Goal: Navigation & Orientation: Find specific page/section

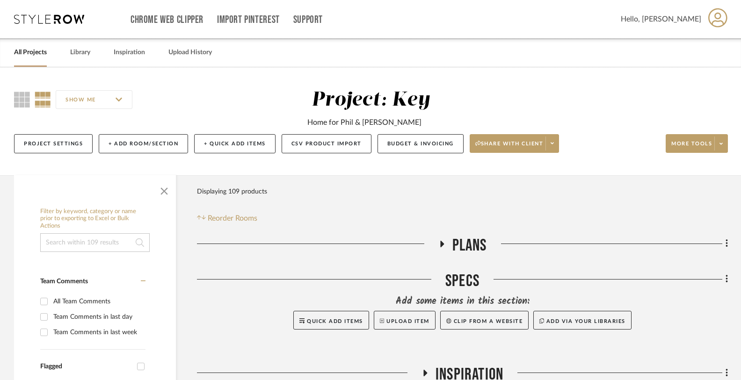
click at [30, 53] on link "All Projects" at bounding box center [30, 52] width 33 height 13
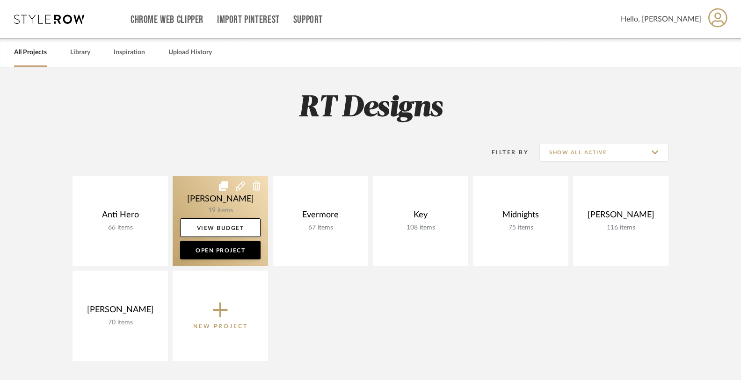
click at [199, 200] on link at bounding box center [220, 221] width 95 height 90
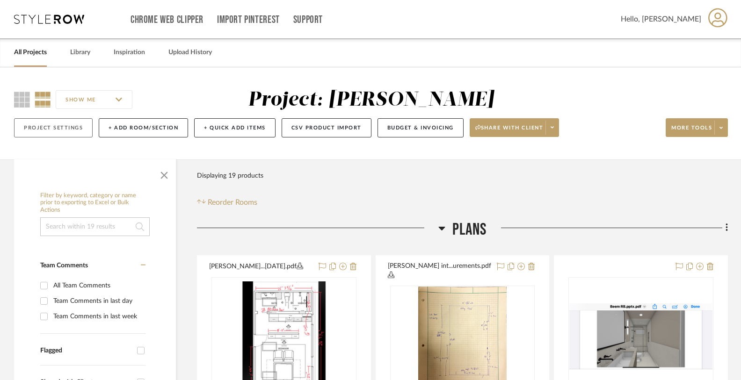
click at [66, 130] on button "Project Settings" at bounding box center [53, 127] width 79 height 19
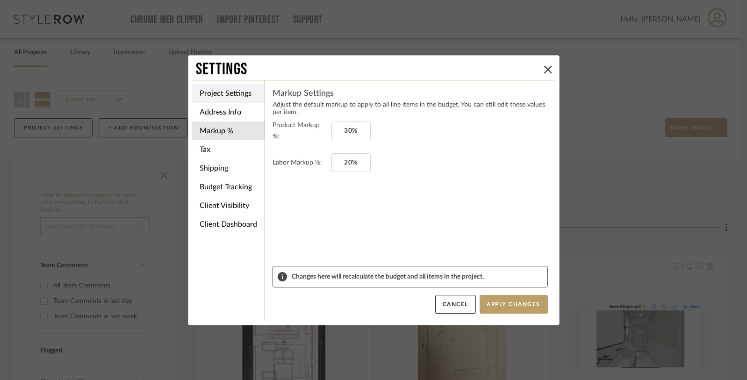
click at [235, 94] on li "Project Settings" at bounding box center [228, 93] width 72 height 19
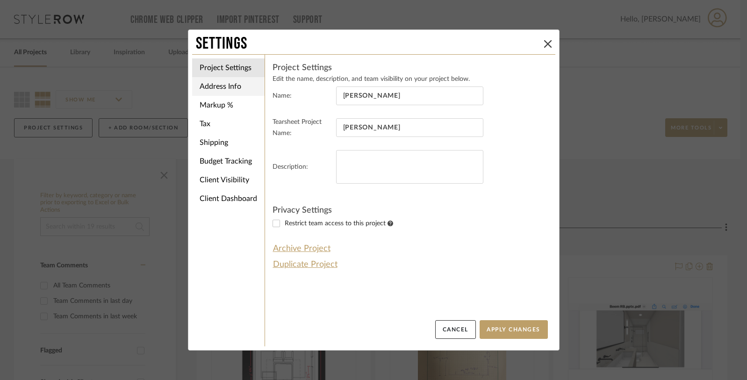
click at [207, 88] on li "Address Info" at bounding box center [228, 86] width 72 height 19
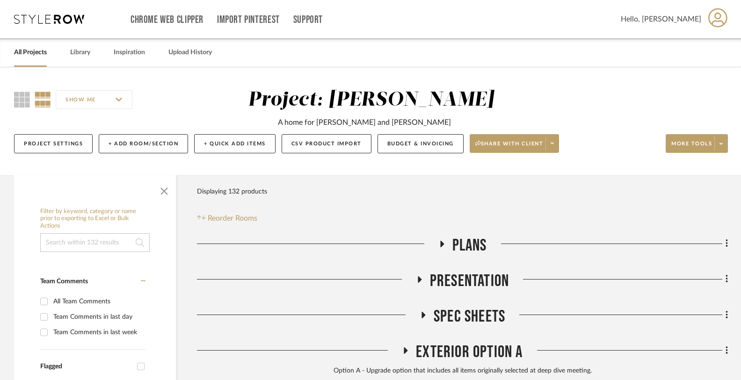
click at [30, 52] on link "All Projects" at bounding box center [30, 52] width 33 height 13
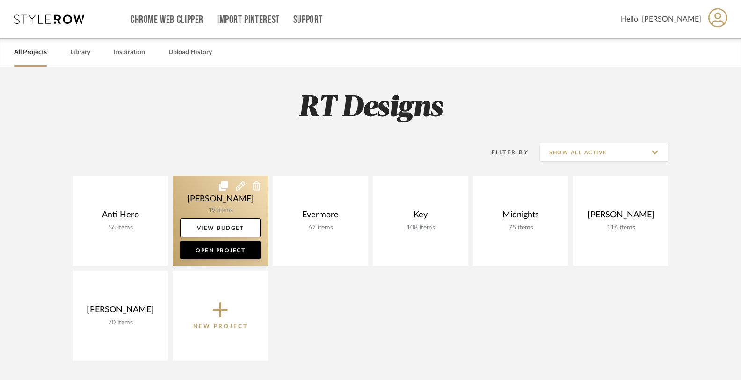
click at [216, 203] on link at bounding box center [220, 221] width 95 height 90
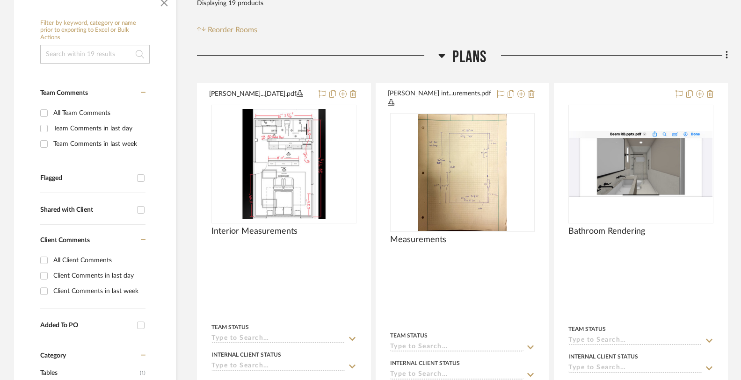
scroll to position [285, 0]
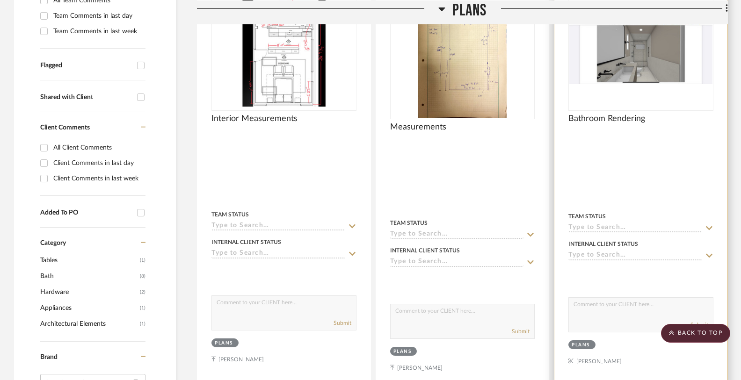
click at [651, 68] on img "0" at bounding box center [640, 51] width 143 height 66
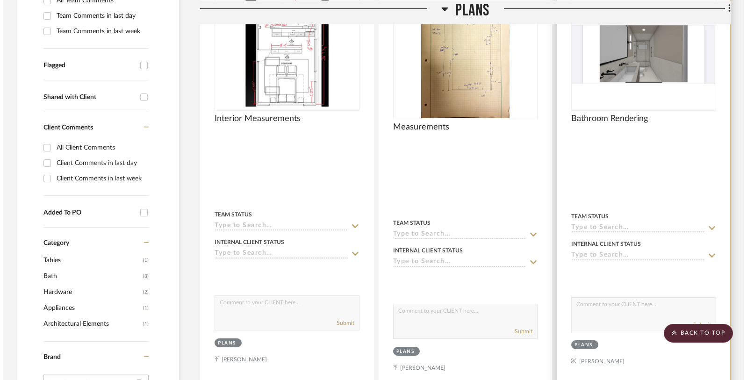
scroll to position [0, 0]
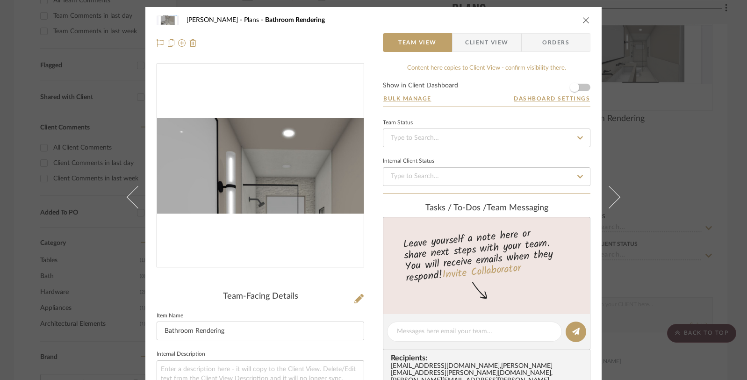
click at [251, 168] on img "0" at bounding box center [260, 165] width 207 height 95
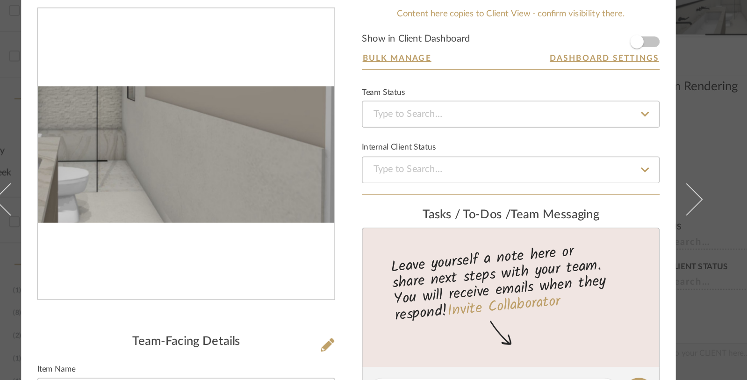
click at [281, 187] on img "0" at bounding box center [260, 165] width 207 height 95
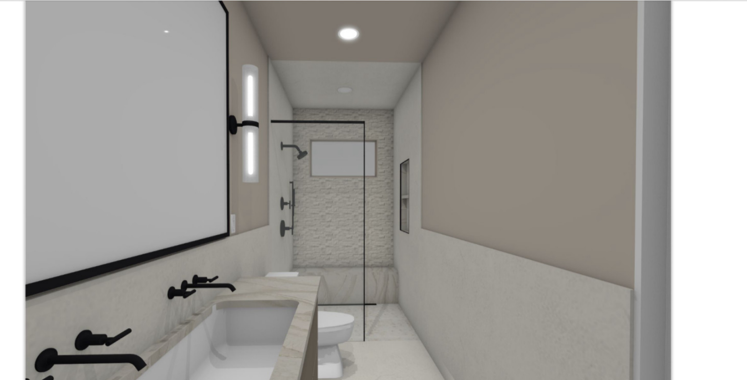
click at [380, 171] on img at bounding box center [373, 190] width 734 height 339
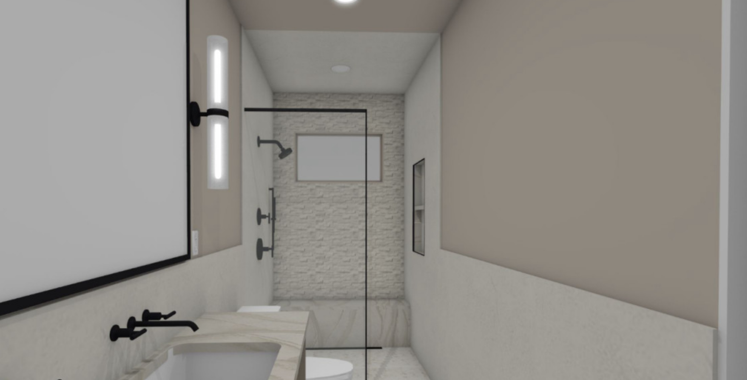
click at [375, 95] on img at bounding box center [370, 196] width 957 height 442
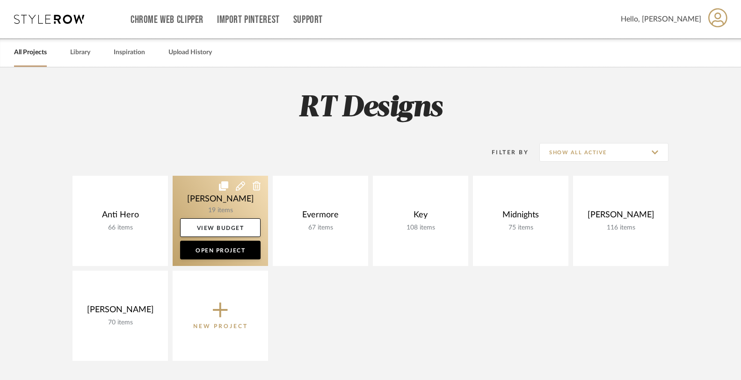
click at [237, 206] on link at bounding box center [220, 221] width 95 height 90
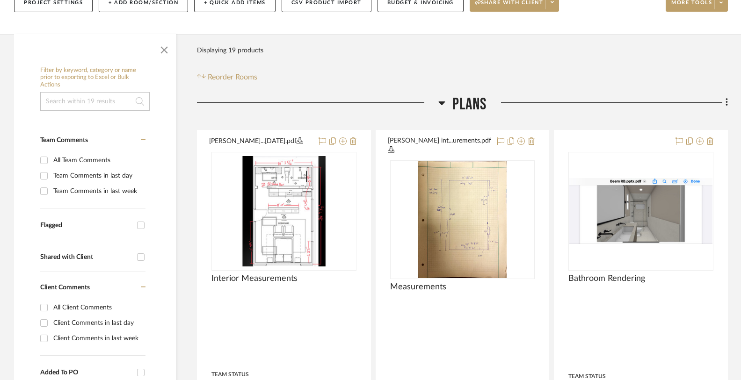
scroll to position [197, 0]
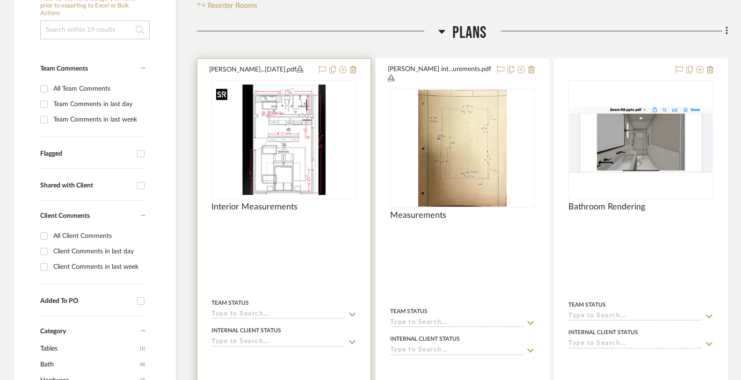
click at [0, 0] on img at bounding box center [0, 0] width 0 height 0
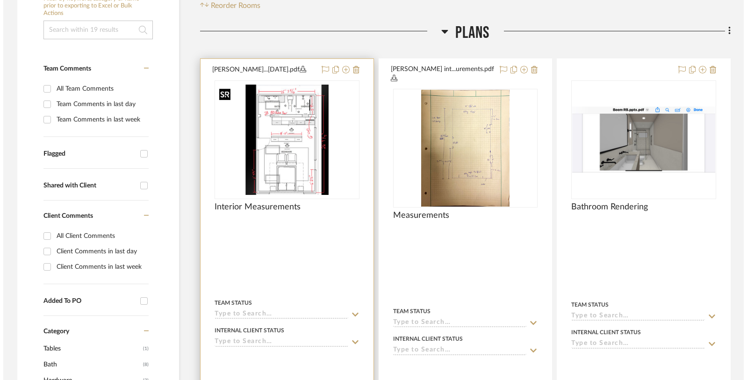
scroll to position [0, 0]
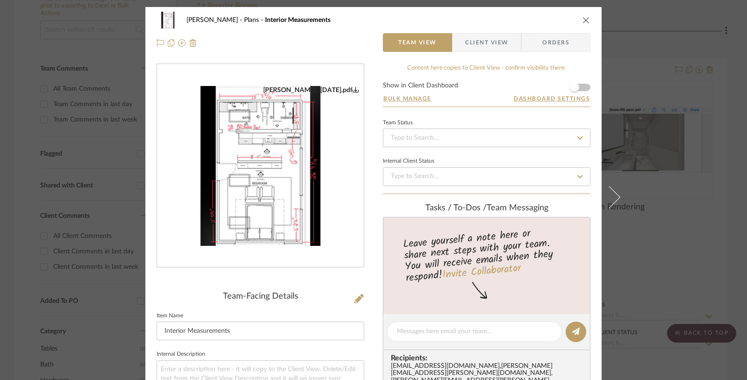
click at [276, 161] on img "0" at bounding box center [260, 166] width 207 height 160
click at [583, 21] on icon "close" at bounding box center [586, 19] width 7 height 7
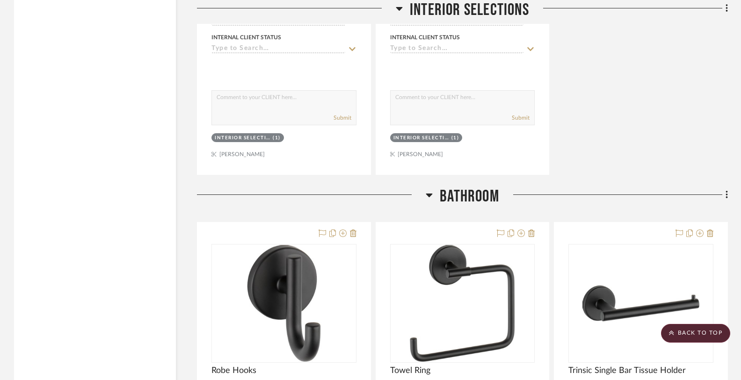
scroll to position [1464, 0]
